Goal: Information Seeking & Learning: Find contact information

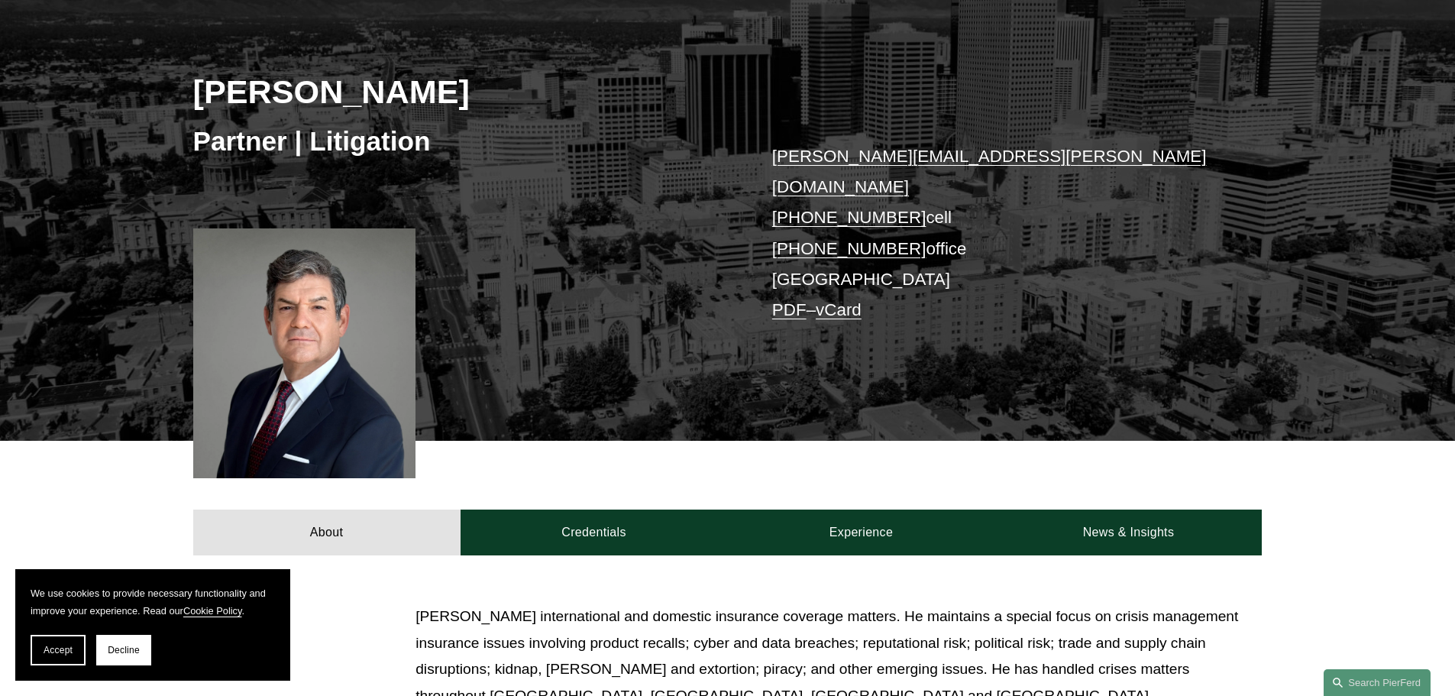
scroll to position [229, 0]
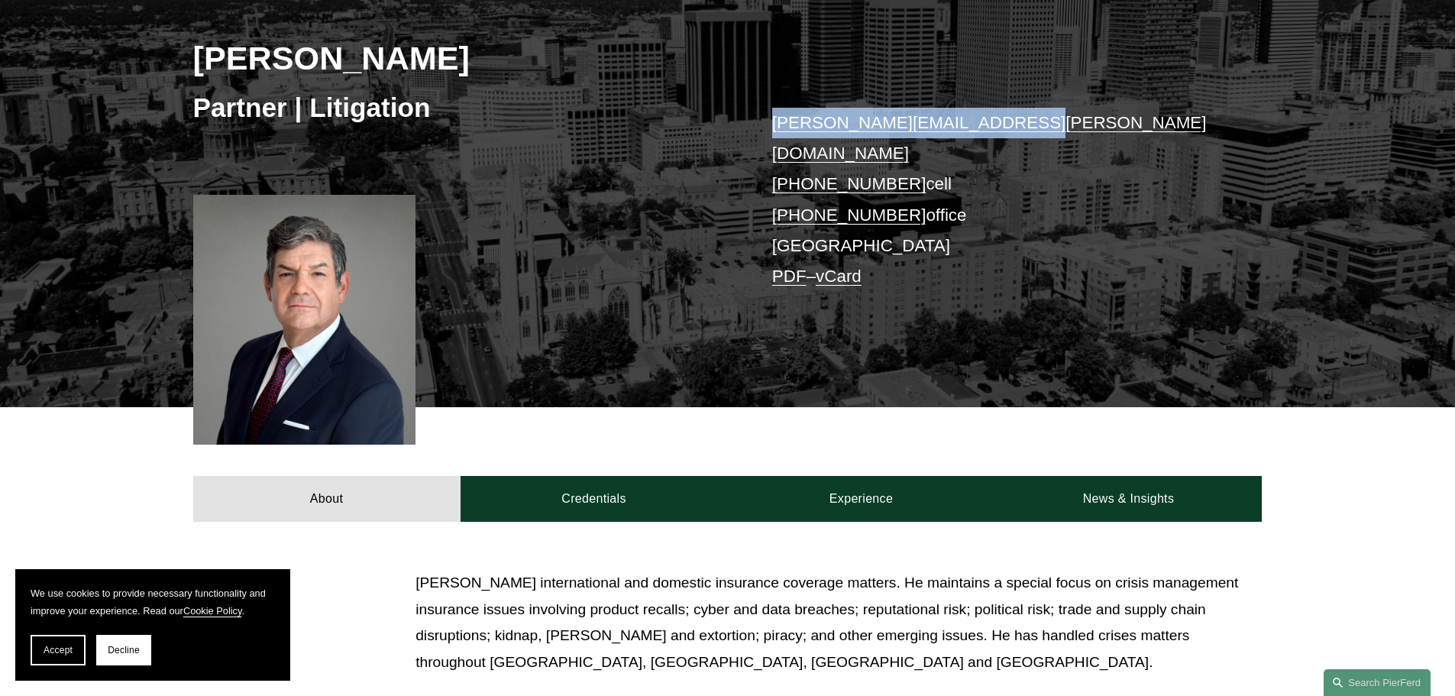
drag, startPoint x: 997, startPoint y: 127, endPoint x: 773, endPoint y: 129, distance: 223.8
click at [773, 129] on p "[PERSON_NAME][EMAIL_ADDRESS][PERSON_NAME][DOMAIN_NAME] [PHONE_NUMBER] cell [PHO…" at bounding box center [994, 200] width 445 height 185
copy link "[PERSON_NAME][EMAIL_ADDRESS][PERSON_NAME][DOMAIN_NAME]"
drag, startPoint x: 901, startPoint y: 154, endPoint x: 785, endPoint y: 159, distance: 117.0
click at [785, 159] on p "[PERSON_NAME][EMAIL_ADDRESS][PERSON_NAME][DOMAIN_NAME] [PHONE_NUMBER] cell [PHO…" at bounding box center [994, 200] width 445 height 185
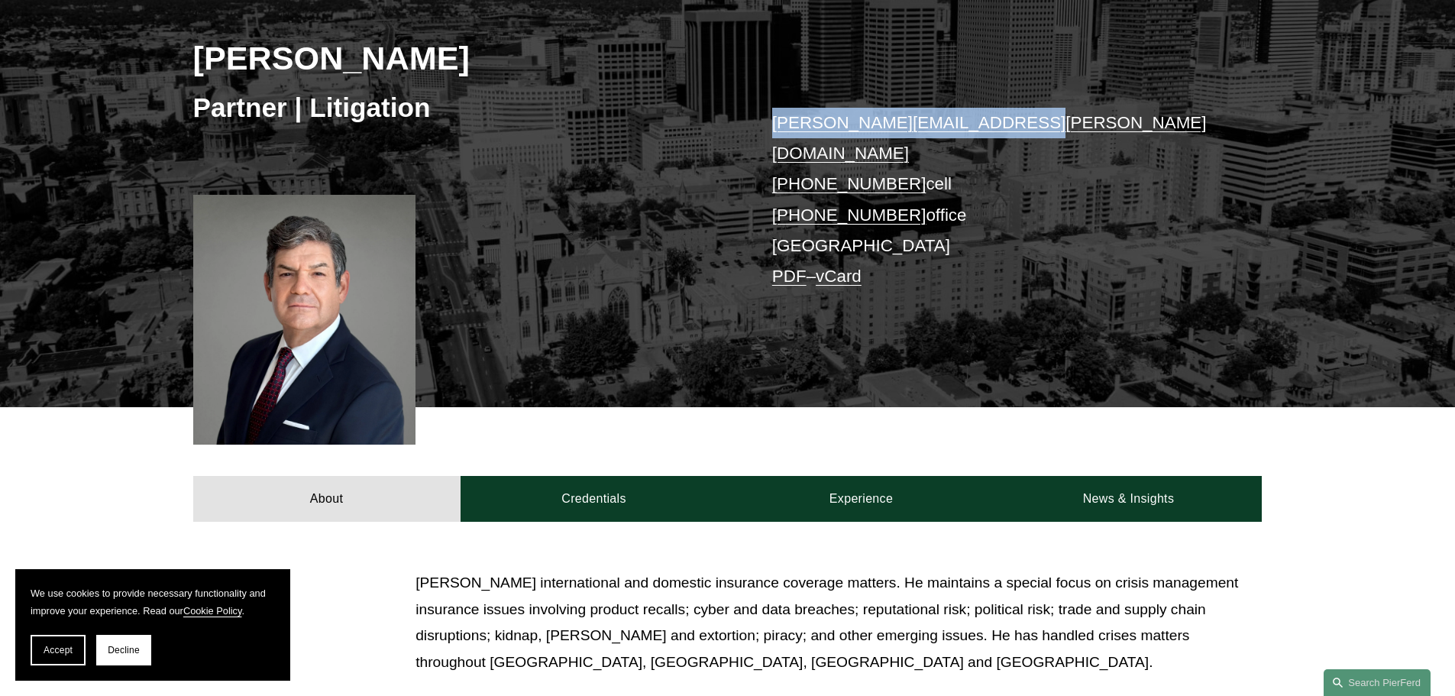
copy link "[PHONE_NUMBER]"
click at [57, 653] on span "Accept" at bounding box center [58, 650] width 29 height 11
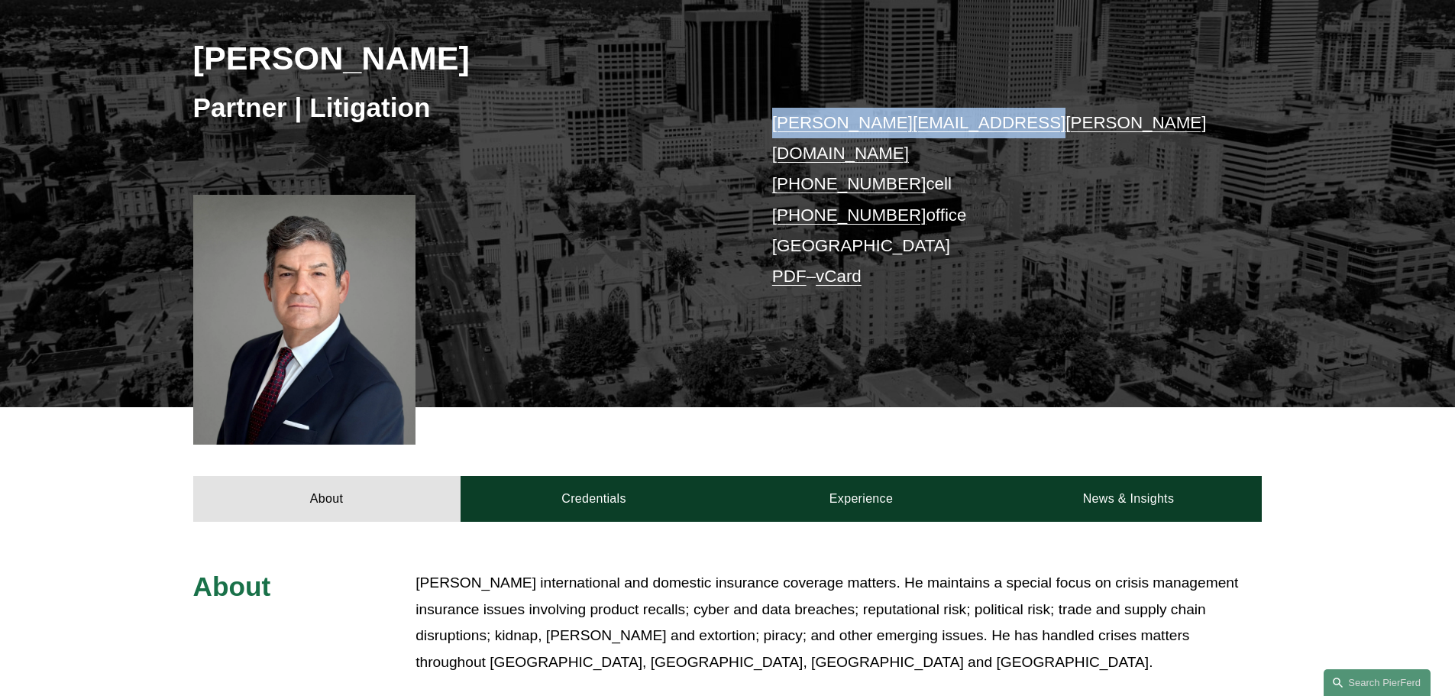
drag, startPoint x: 903, startPoint y: 183, endPoint x: 779, endPoint y: 189, distance: 123.9
click at [779, 189] on p "[PERSON_NAME][EMAIL_ADDRESS][PERSON_NAME][DOMAIN_NAME] [PHONE_NUMBER] cell [PHO…" at bounding box center [994, 200] width 445 height 185
copy link "[PHONE_NUMBER]"
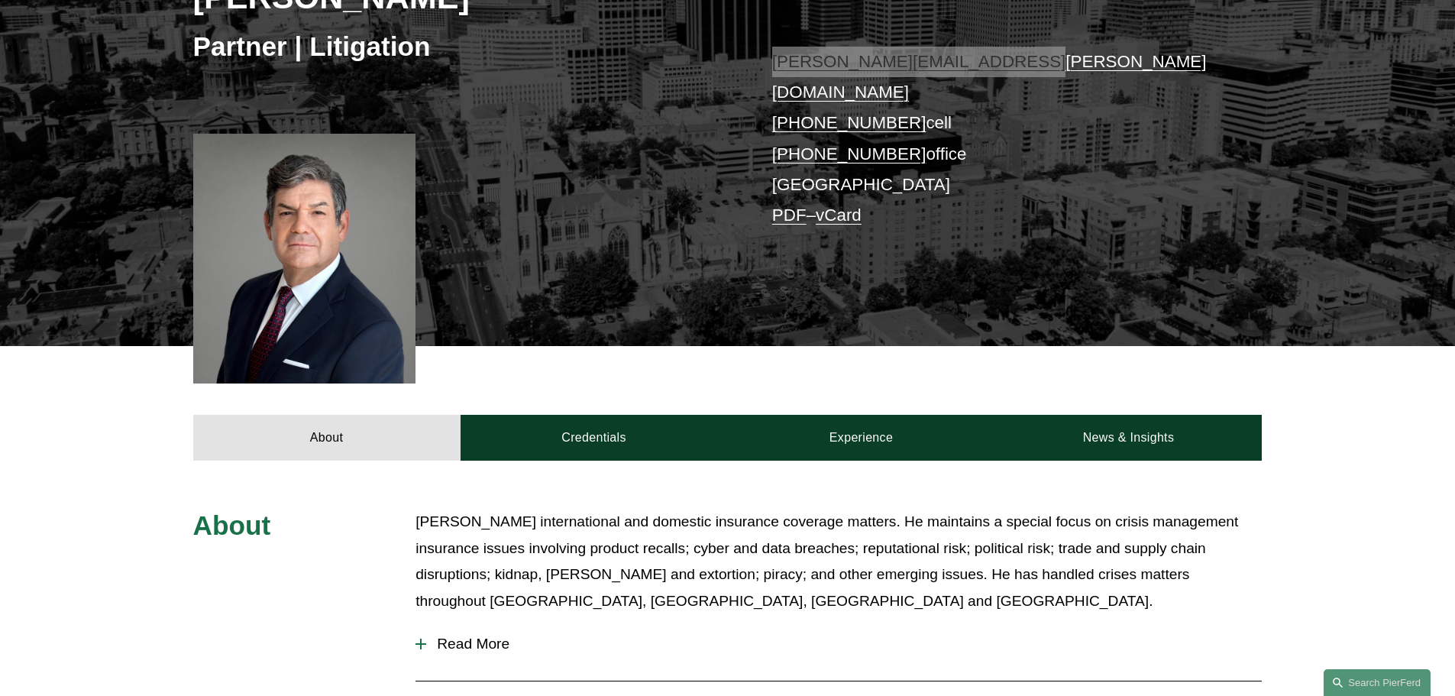
scroll to position [153, 0]
